Goal: Find specific page/section: Find specific page/section

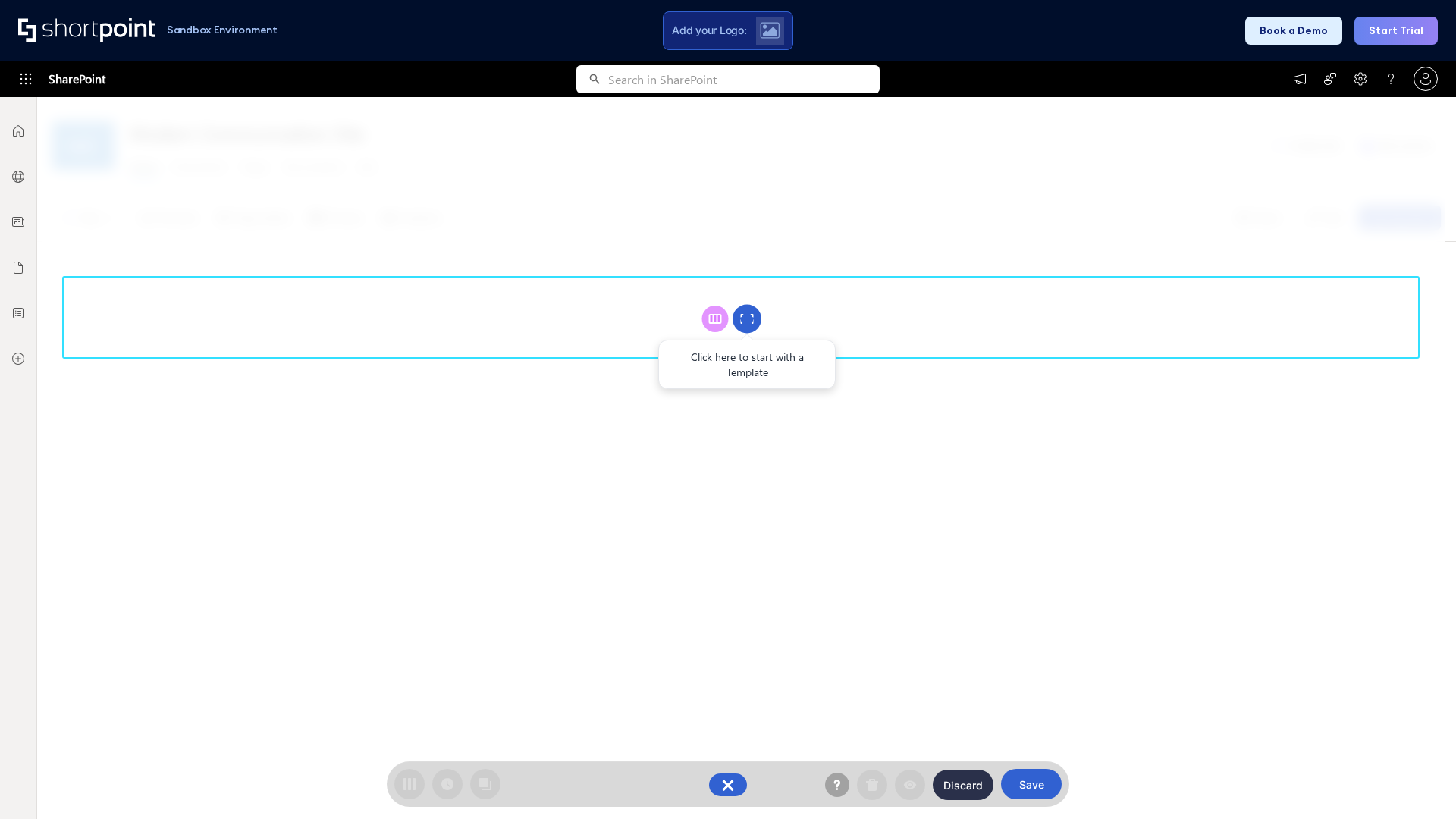
click at [747, 318] on circle at bounding box center [746, 319] width 29 height 29
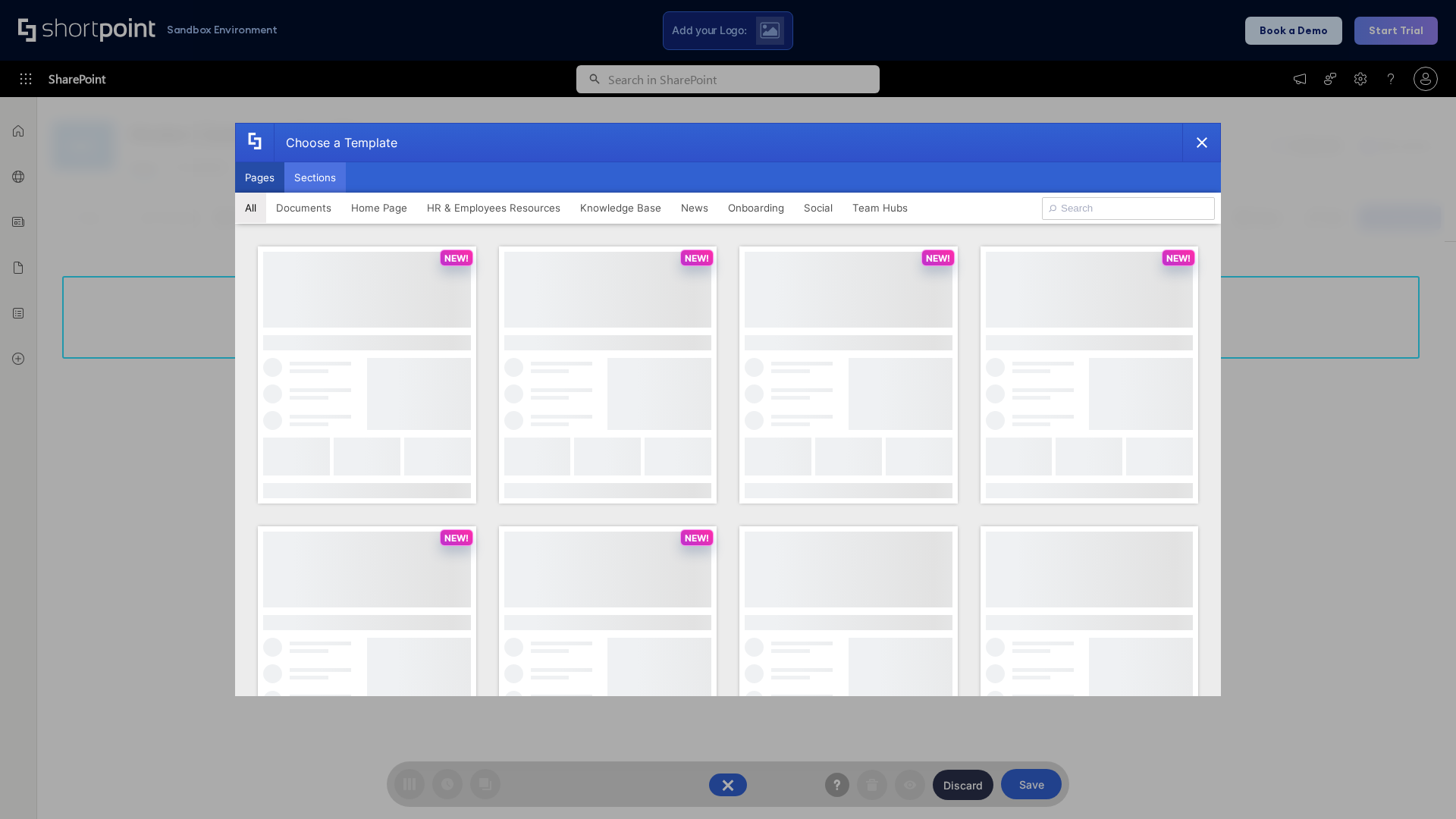
click at [315, 177] on button "Sections" at bounding box center [315, 177] width 62 height 30
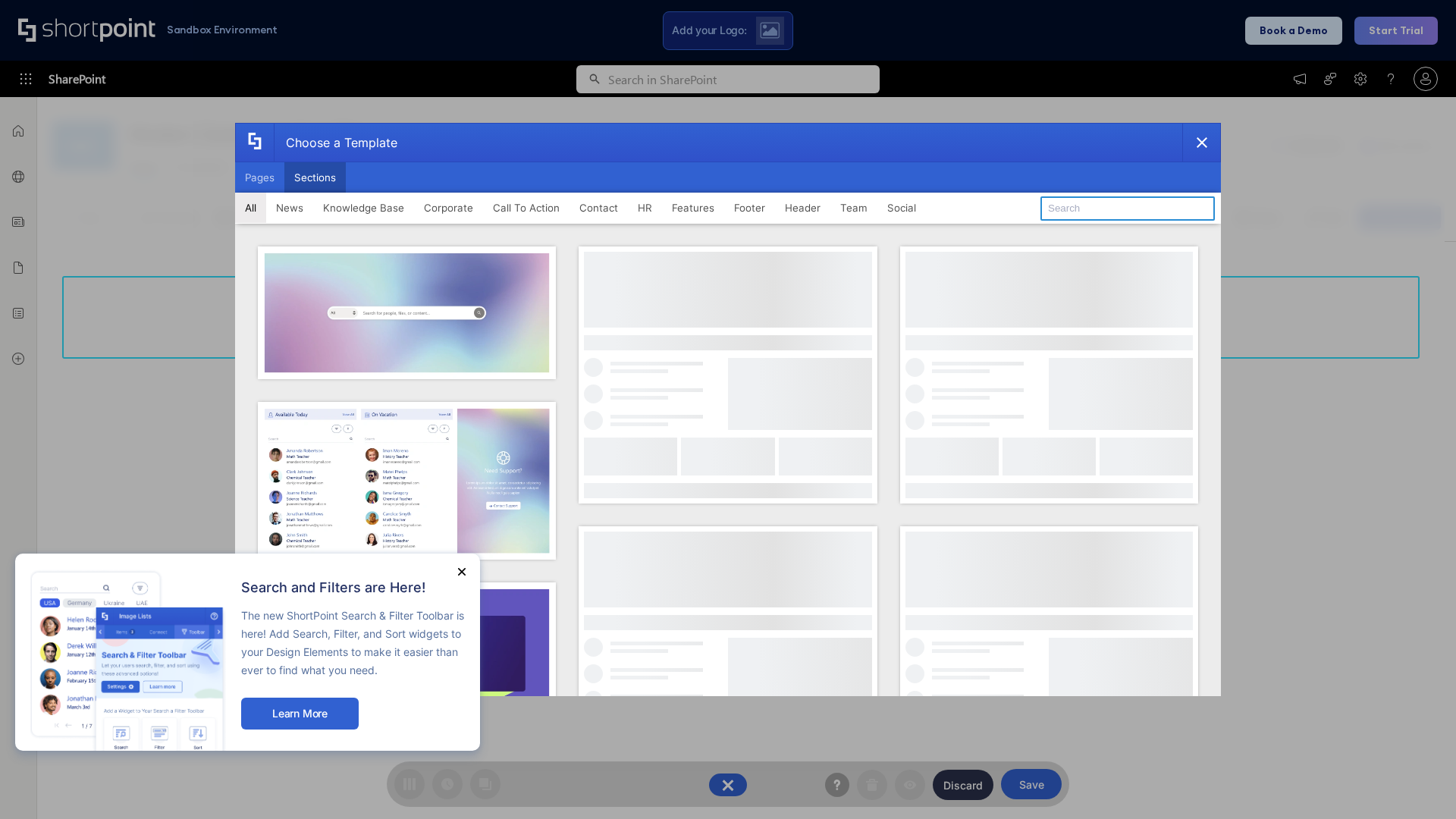
type input "Healthcare Team"
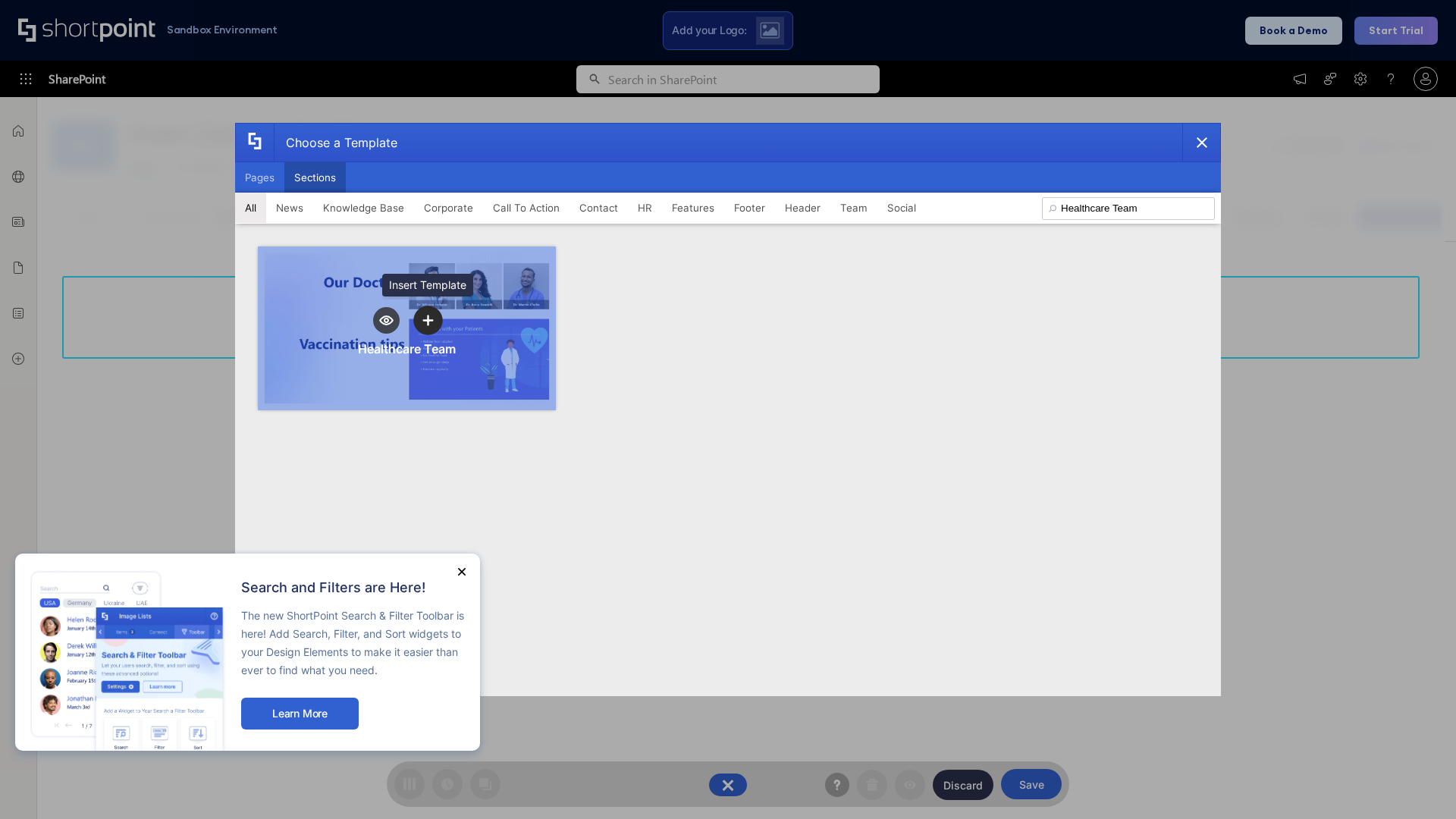
click at [427, 320] on icon "template selector" at bounding box center [427, 321] width 11 height 11
